Goal: Task Accomplishment & Management: Use online tool/utility

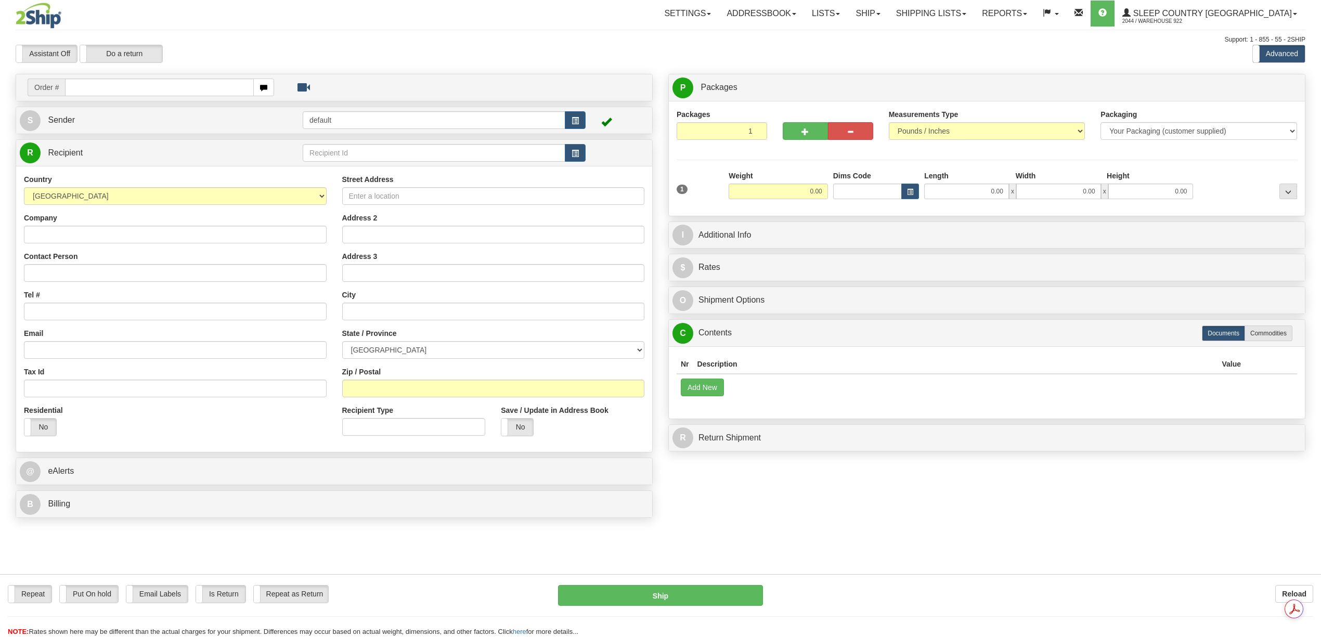
click at [119, 92] on input "text" at bounding box center [159, 88] width 188 height 18
type input "9008I020885"
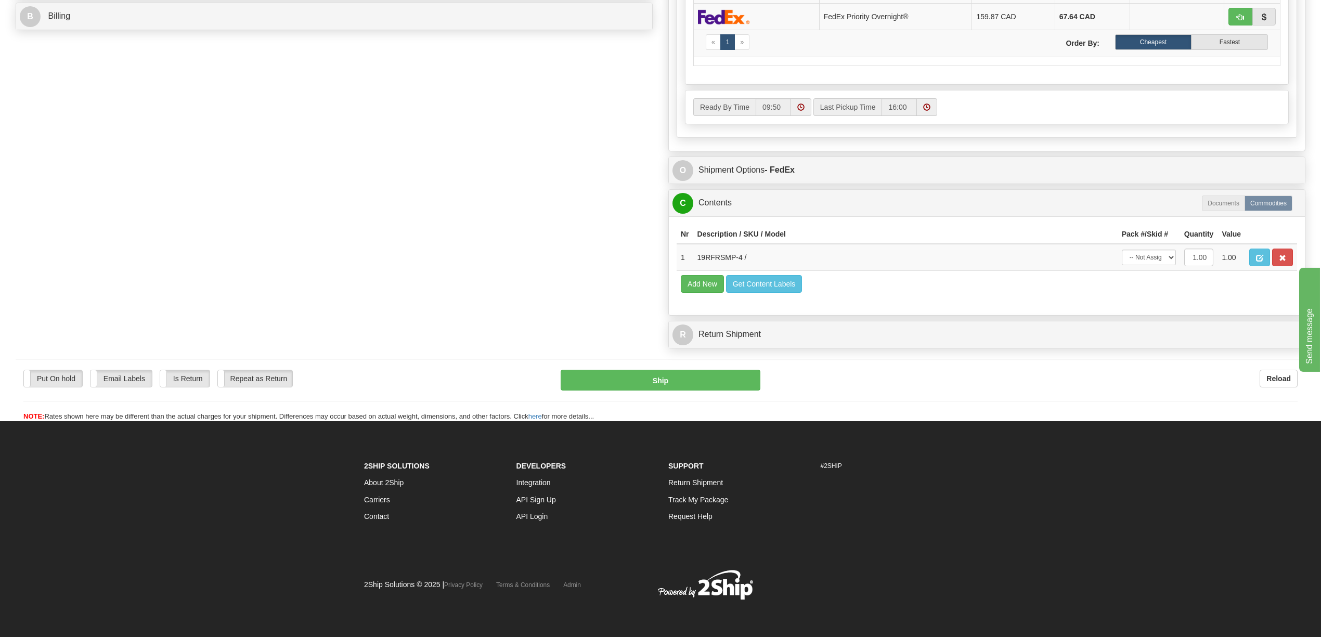
scroll to position [516, 0]
click at [1170, 250] on select "-- Not Assigned -- Package 1" at bounding box center [1149, 258] width 54 height 16
select select "0"
click at [1122, 250] on select "-- Not Assigned -- Package 1" at bounding box center [1149, 258] width 54 height 16
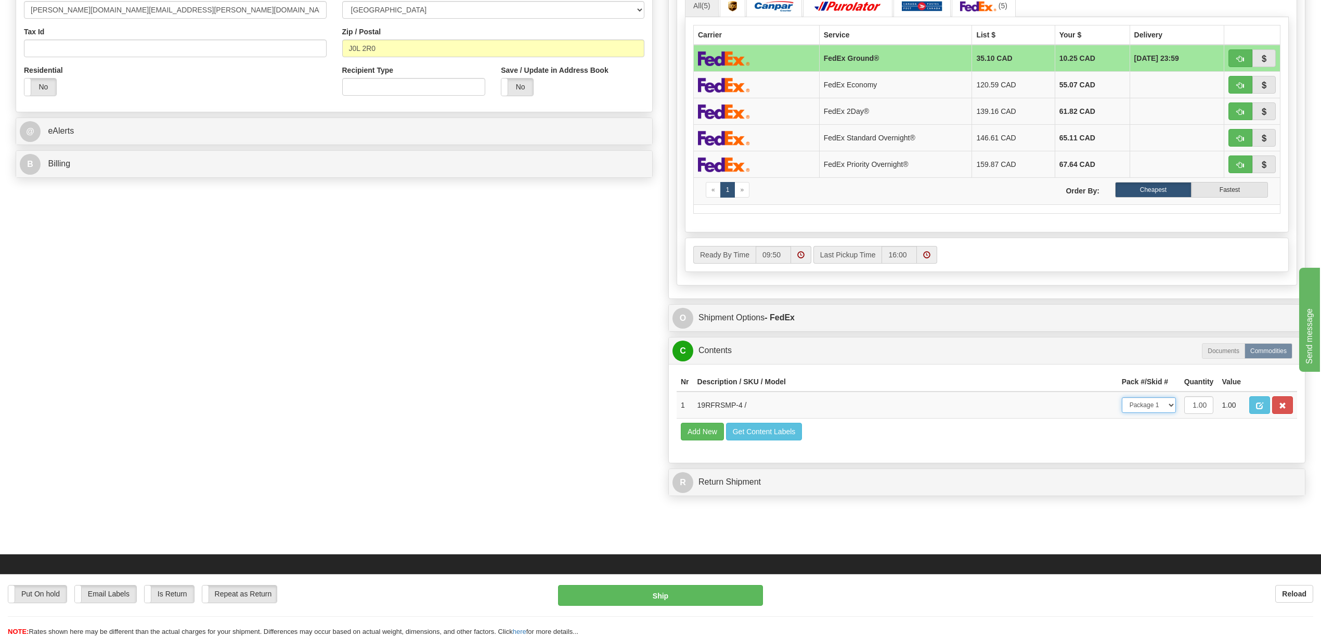
scroll to position [100, 0]
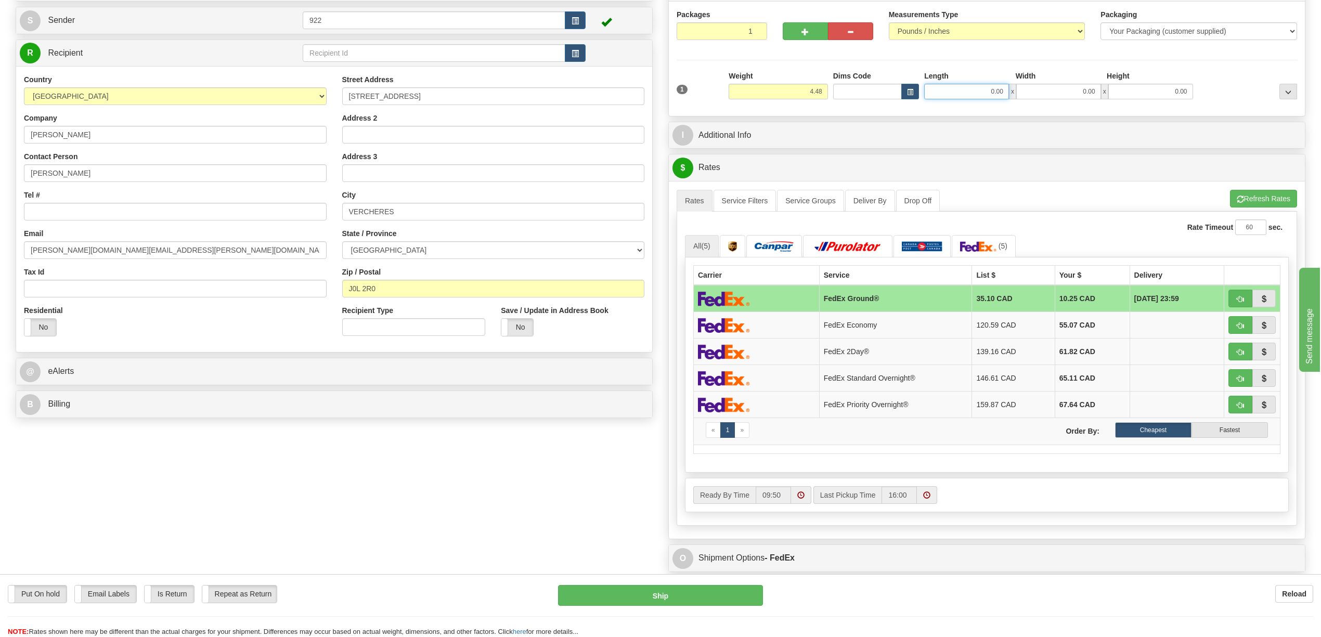
click at [976, 91] on input "0.00" at bounding box center [966, 92] width 85 height 16
type input "12.00"
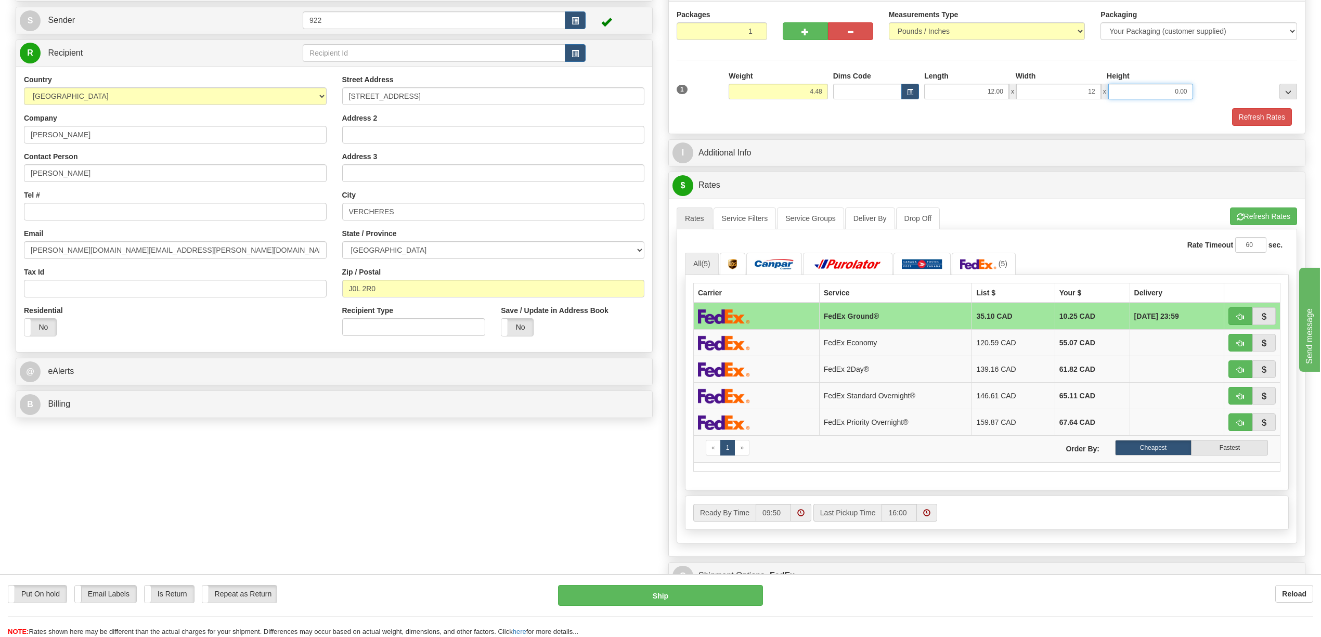
type input "12.00"
click at [1240, 126] on button "Refresh Rates" at bounding box center [1262, 117] width 60 height 18
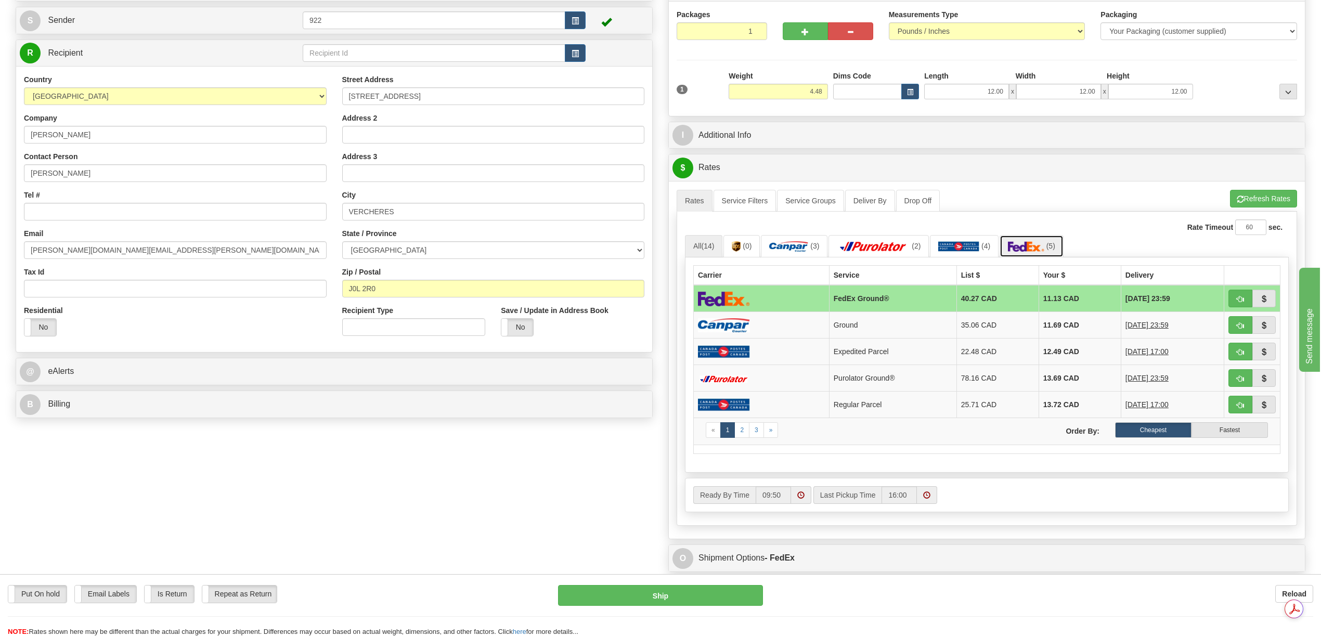
click at [1028, 252] on img at bounding box center [1026, 246] width 36 height 10
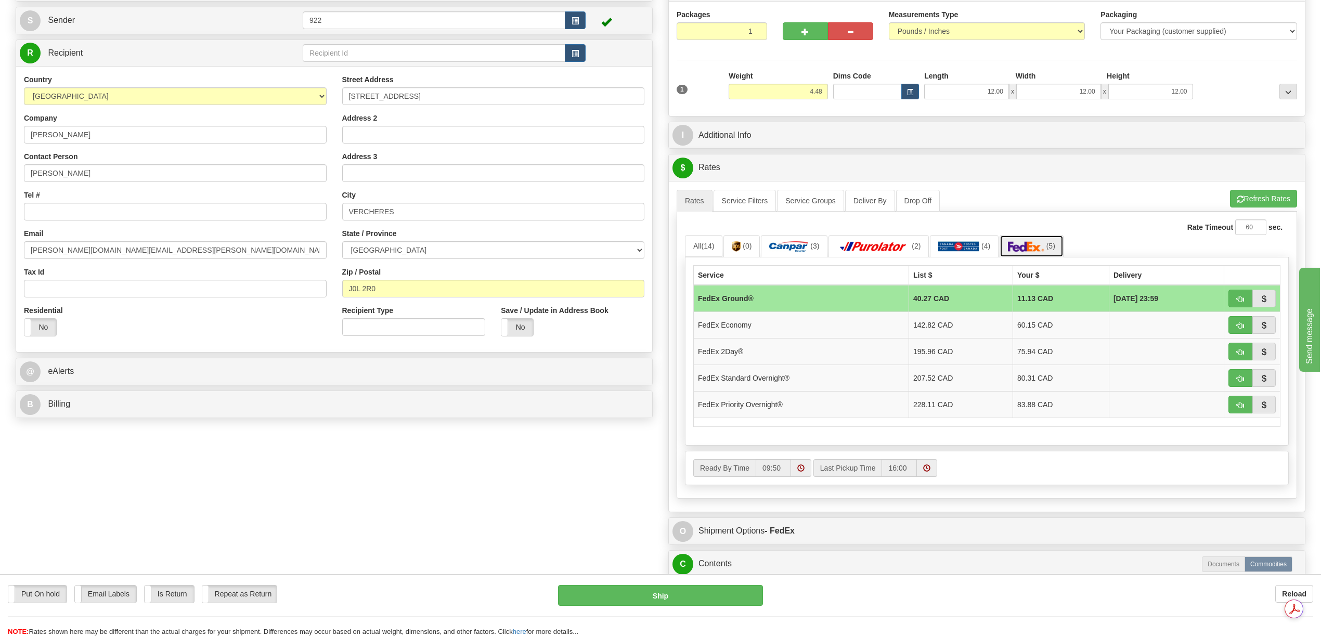
scroll to position [473, 0]
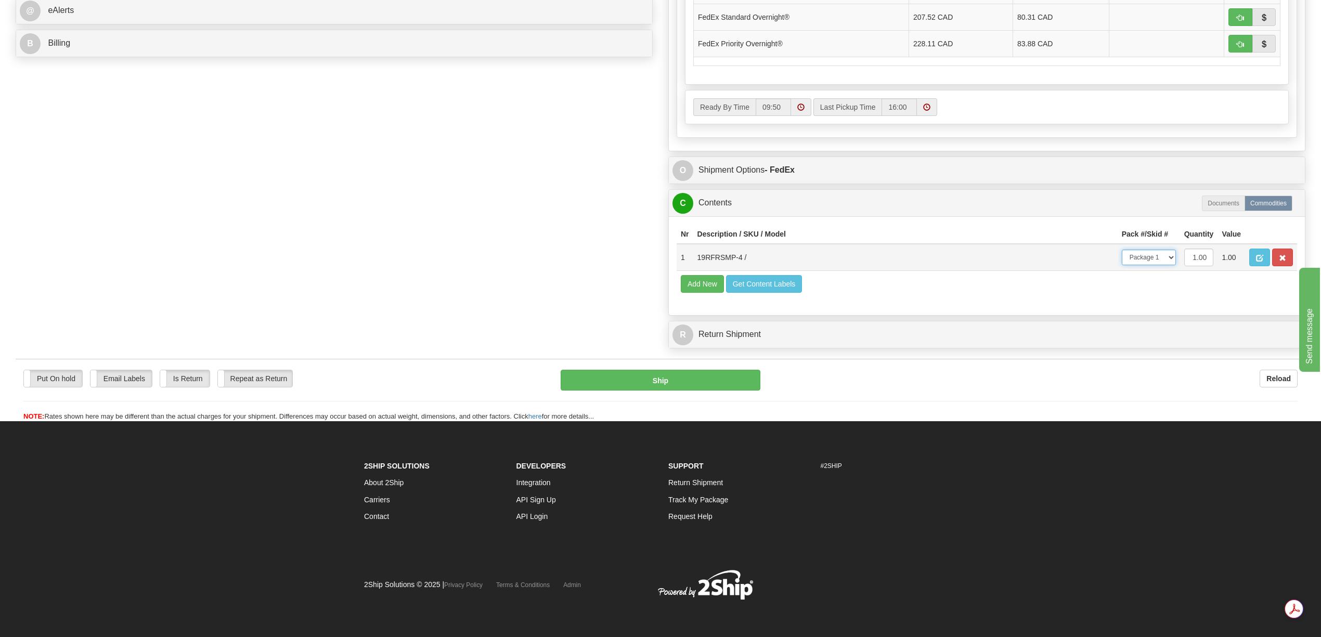
click at [1168, 262] on select "-- Not Assigned -- Package 1" at bounding box center [1149, 258] width 54 height 16
click at [1122, 254] on select "-- Not Assigned -- Package 1" at bounding box center [1149, 258] width 54 height 16
click at [674, 391] on button "Ship" at bounding box center [660, 380] width 199 height 21
type input "92"
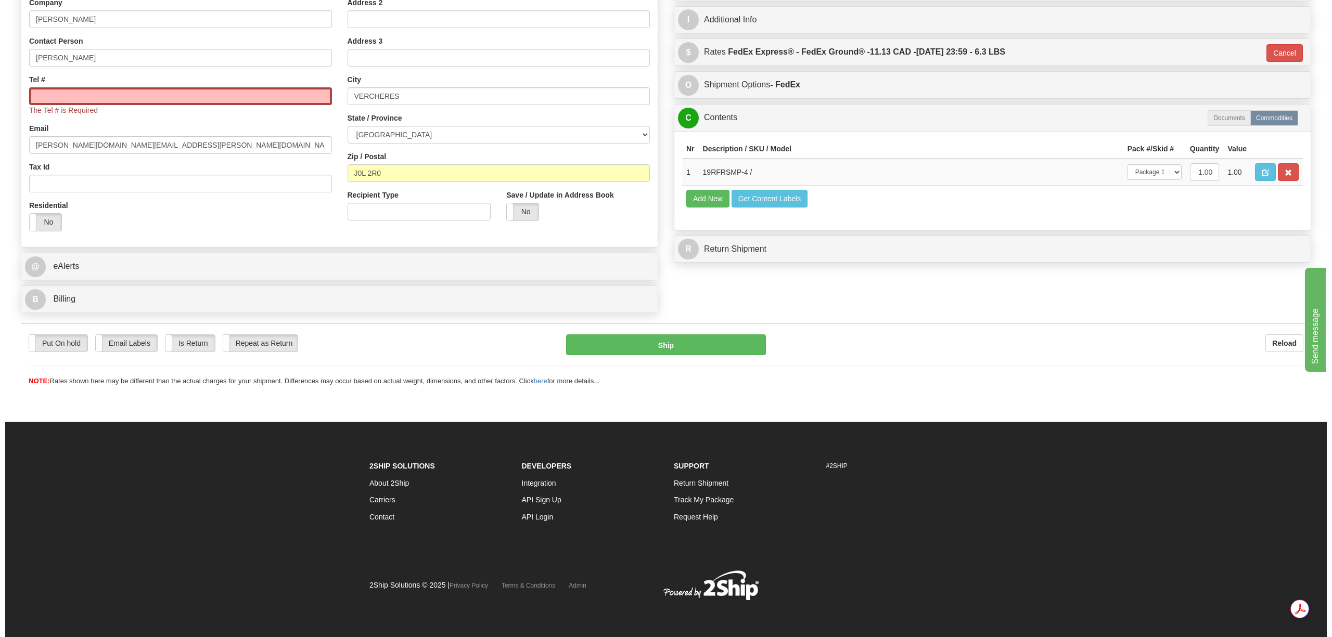
scroll to position [215, 0]
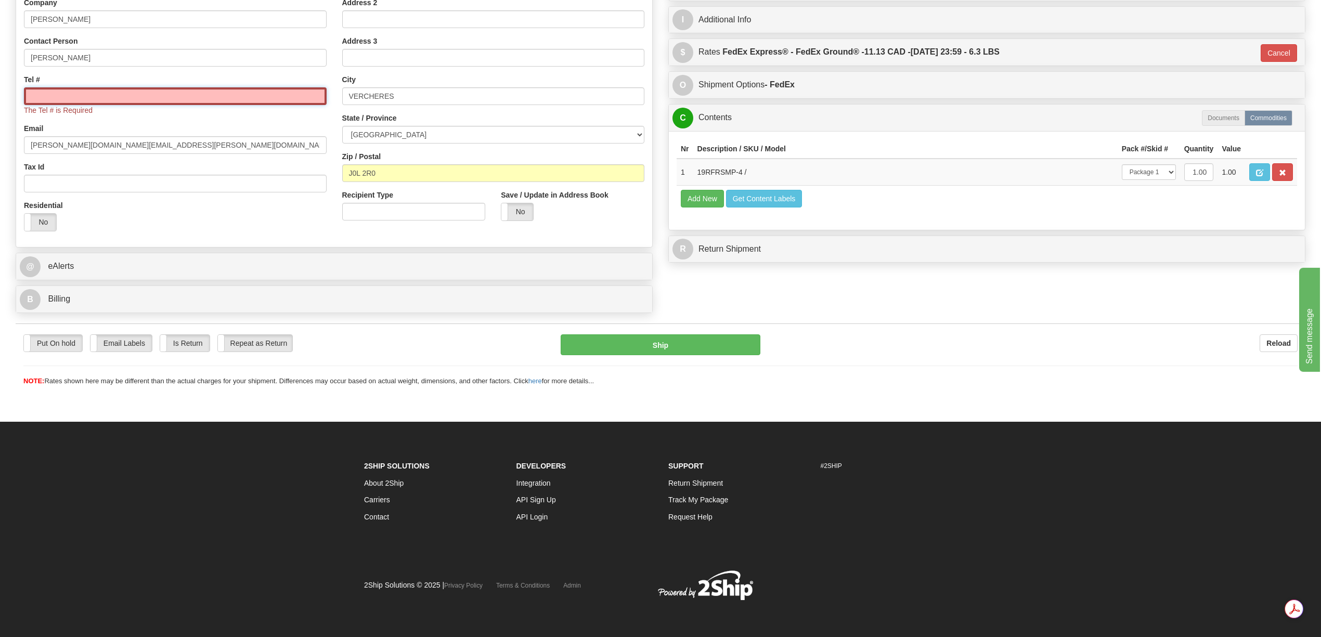
click at [94, 92] on input "Tel #" at bounding box center [175, 96] width 303 height 18
paste input "[PHONE_NUMBER]"
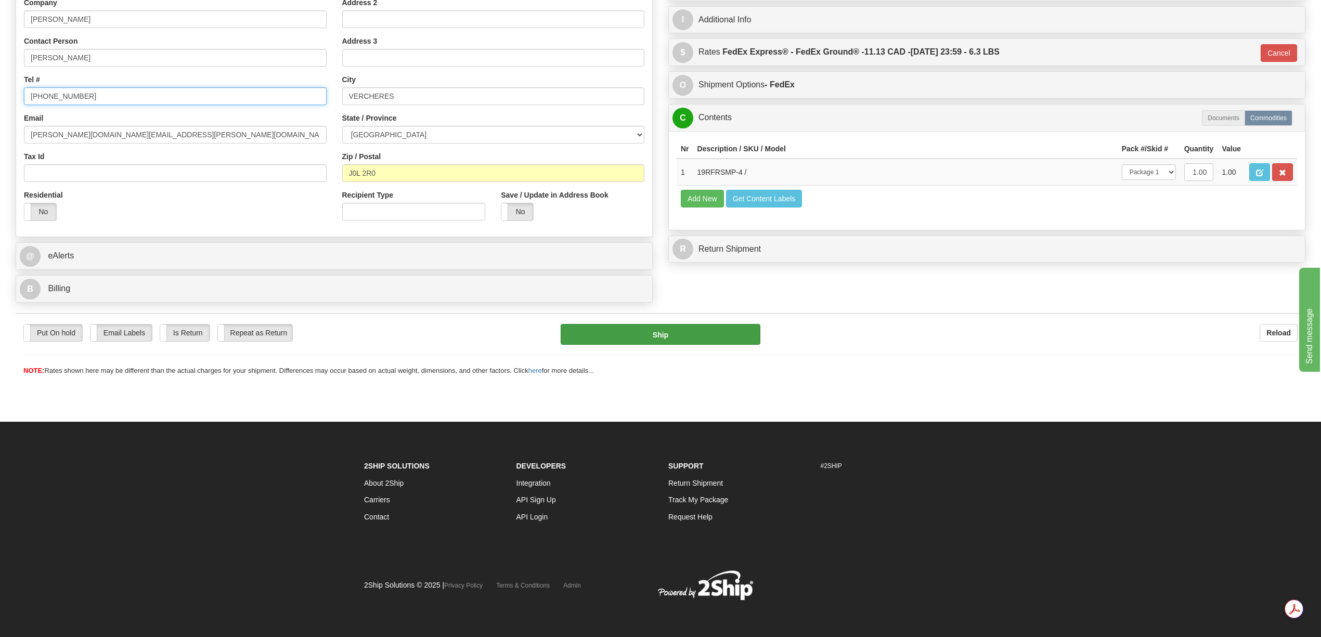
type input "[PHONE_NUMBER]"
click at [693, 335] on button "Ship" at bounding box center [660, 334] width 199 height 21
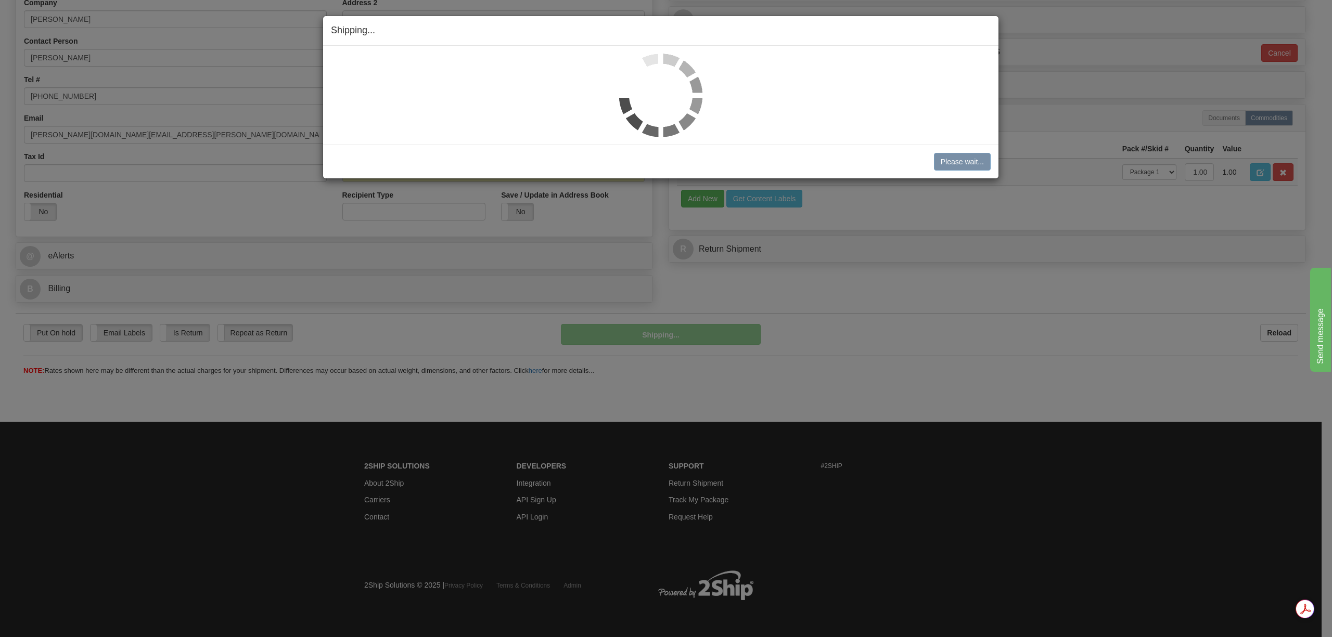
click at [1012, 233] on div "Shipping... Your SHIPMENT will EXPIRE in Please wait... [PERSON_NAME] Shipment …" at bounding box center [666, 318] width 1332 height 637
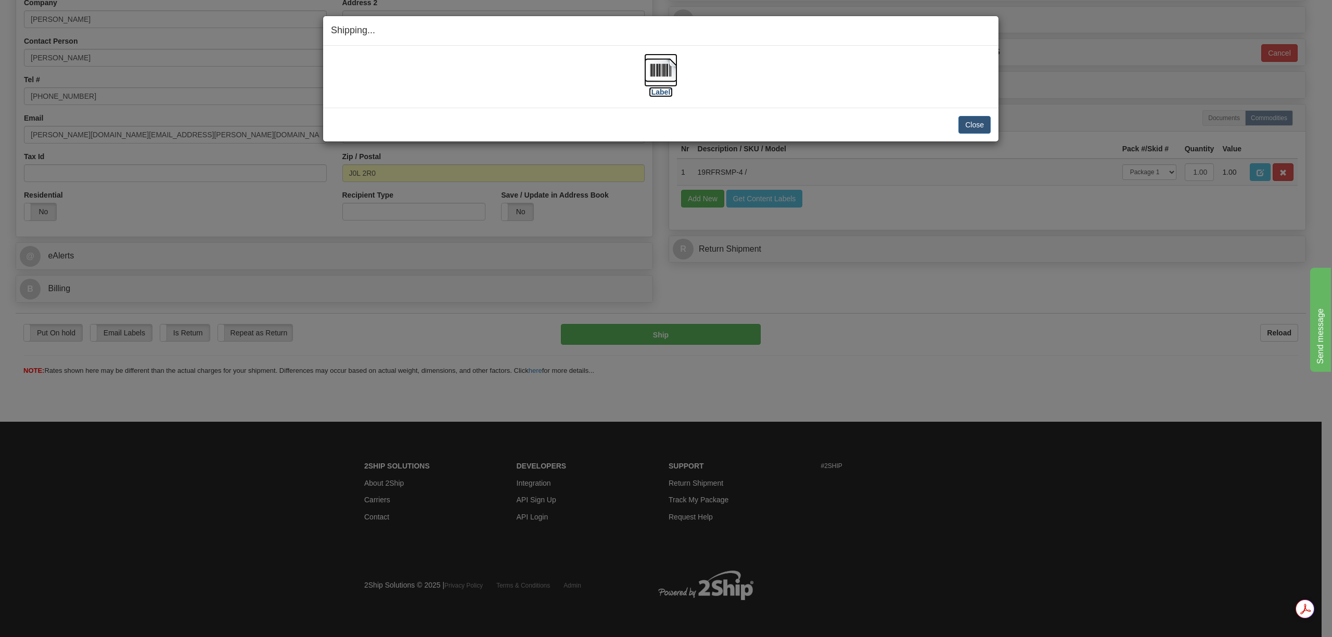
click at [662, 77] on img at bounding box center [660, 70] width 33 height 33
click at [974, 127] on button "Close" at bounding box center [974, 125] width 32 height 18
